Goal: Obtain resource: Download file/media

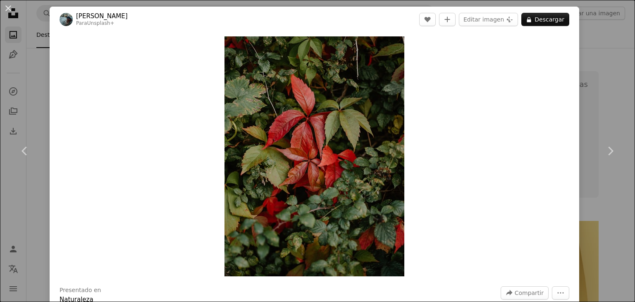
scroll to position [1199, 0]
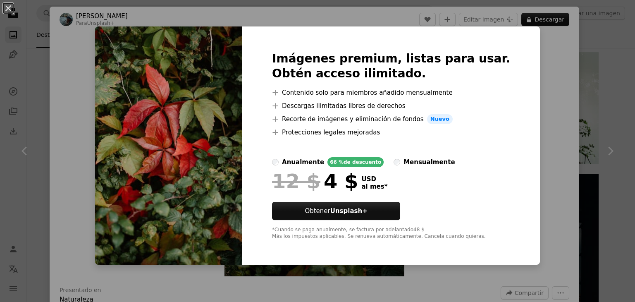
click at [514, 48] on div "Imágenes premium, listas para usar. Obtén acceso ilimitado. A plus sign Conteni…" at bounding box center [391, 145] width 298 height 238
click at [513, 138] on div "Imágenes premium, listas para usar. Obtén acceso ilimitado. A plus sign Conteni…" at bounding box center [391, 145] width 298 height 238
drag, startPoint x: 513, startPoint y: 139, endPoint x: 524, endPoint y: 86, distance: 53.6
click at [524, 86] on div "An X shape Imágenes premium, listas para usar. Obtén acceso ilimitado. A plus s…" at bounding box center [317, 151] width 635 height 302
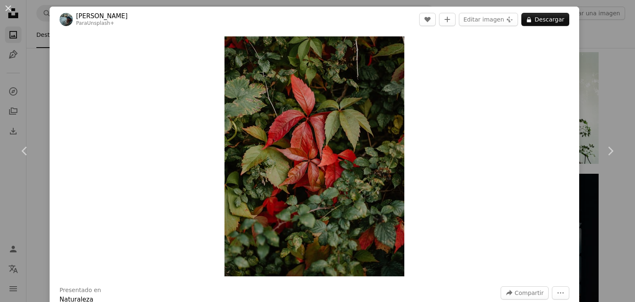
click at [524, 86] on div "Zoom in" at bounding box center [315, 156] width 530 height 248
click at [46, 66] on div "An X shape Chevron left Chevron right [PERSON_NAME] Para Unsplash+ A heart A pl…" at bounding box center [317, 151] width 635 height 302
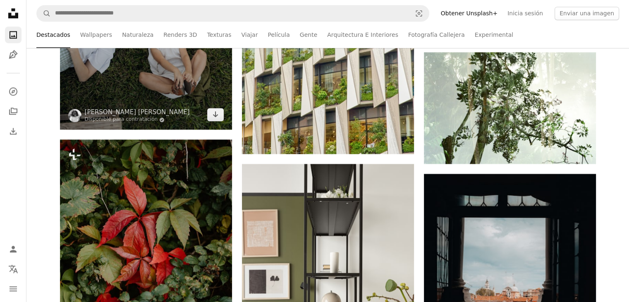
click at [191, 79] on img at bounding box center [146, 0] width 172 height 258
